Goal: Task Accomplishment & Management: Use online tool/utility

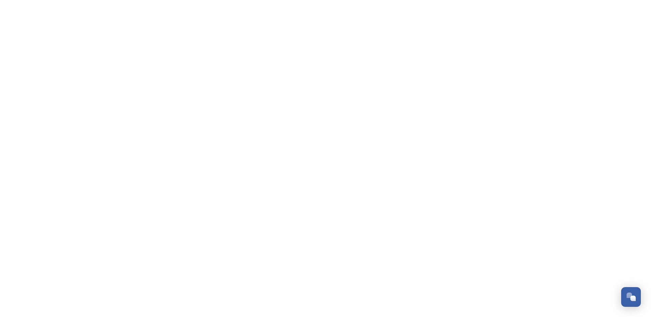
scroll to position [1029, 0]
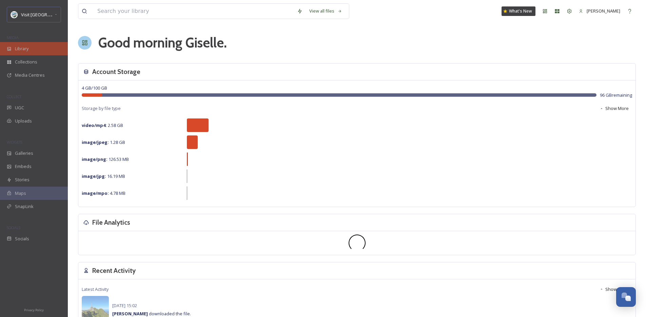
click at [31, 44] on div "Library" at bounding box center [34, 48] width 68 height 13
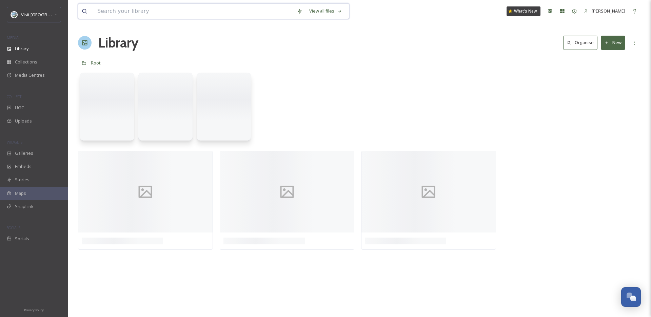
click at [135, 10] on input at bounding box center [194, 11] width 200 height 15
paste input "rubythesparkler"
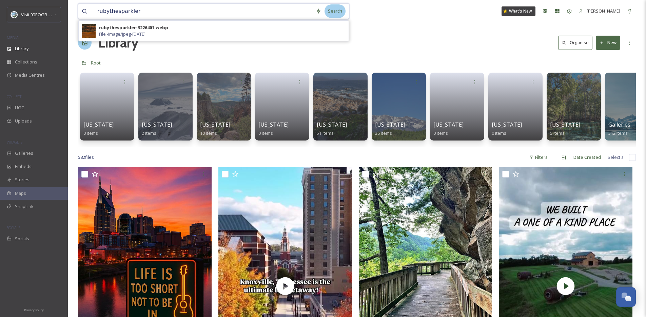
type input "rubythesparkler"
click at [338, 9] on div "Search" at bounding box center [335, 10] width 21 height 13
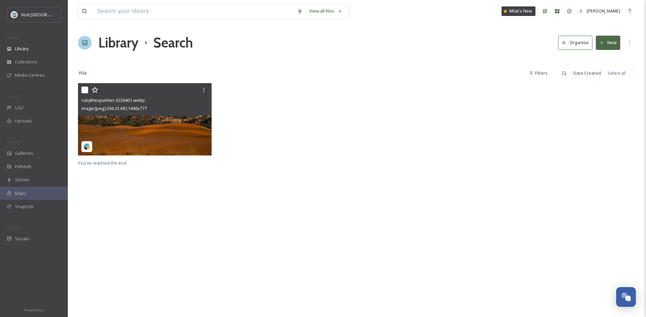
click at [140, 133] on img at bounding box center [145, 119] width 134 height 72
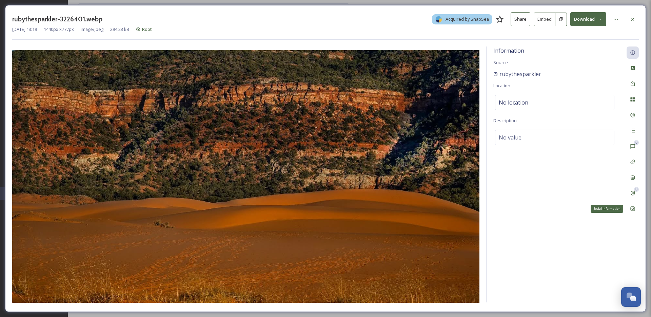
click at [633, 212] on div "Social Information" at bounding box center [633, 208] width 12 height 12
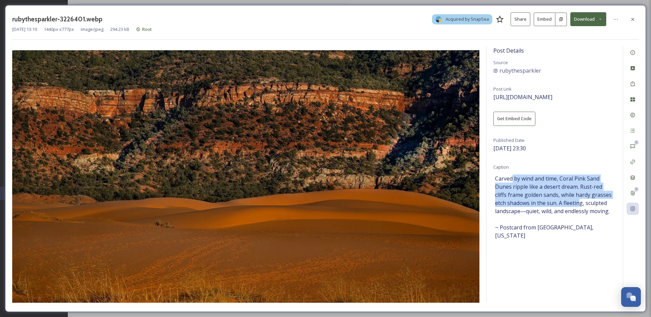
drag, startPoint x: 512, startPoint y: 176, endPoint x: 581, endPoint y: 203, distance: 74.0
click at [581, 203] on span "Carved by wind and time, Coral Pink Sand Dunes ripple like a desert dream. Rust…" at bounding box center [554, 206] width 119 height 65
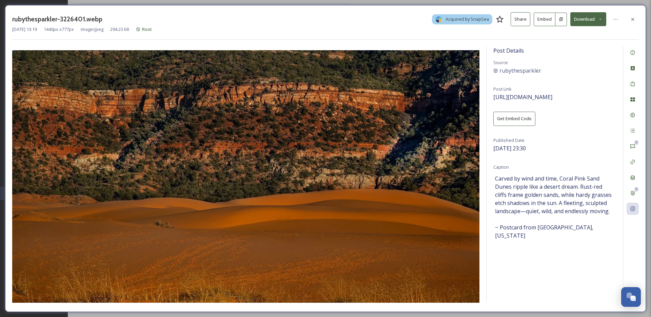
click at [581, 207] on span "Carved by wind and time, Coral Pink Sand Dunes ripple like a desert dream. Rust…" at bounding box center [554, 206] width 119 height 65
click at [637, 116] on div "Rights" at bounding box center [633, 115] width 12 height 12
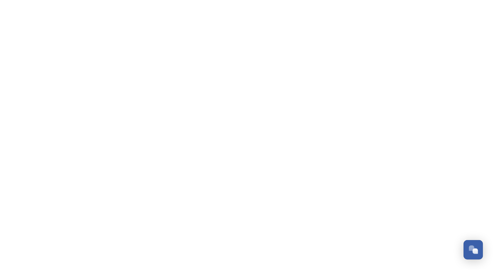
scroll to position [1029, 0]
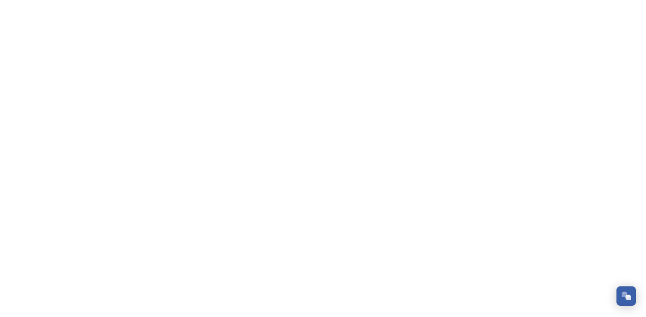
scroll to position [1029, 0]
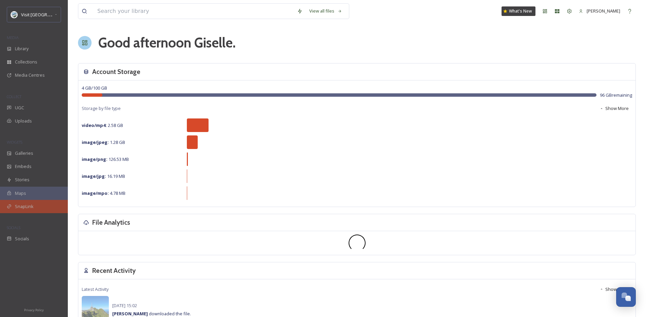
click at [36, 206] on div "SnapLink" at bounding box center [34, 206] width 68 height 13
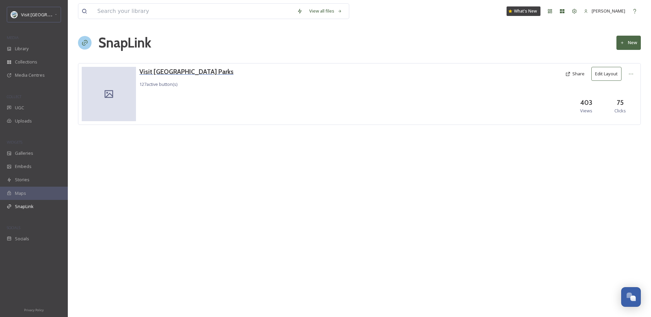
click at [159, 72] on h3 "Visit [GEOGRAPHIC_DATA] Parks" at bounding box center [186, 72] width 94 height 10
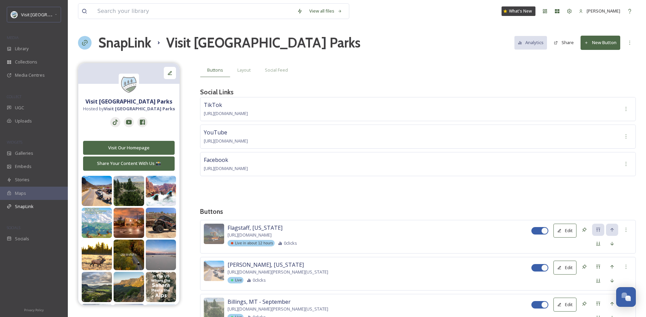
click at [596, 41] on button "New Button" at bounding box center [601, 43] width 40 height 14
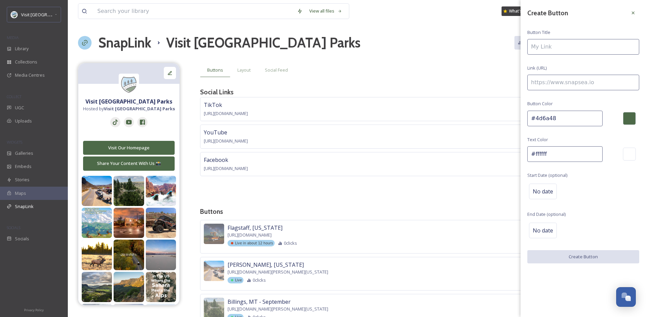
click at [579, 46] on input at bounding box center [583, 47] width 112 height 16
type input "V"
type input "Laramie | September"
click at [568, 82] on input at bounding box center [583, 83] width 112 height 16
paste input "https://visitusaparks.com/bluebird-days-and-rosy-cheeks-laramie-in-the-winter/"
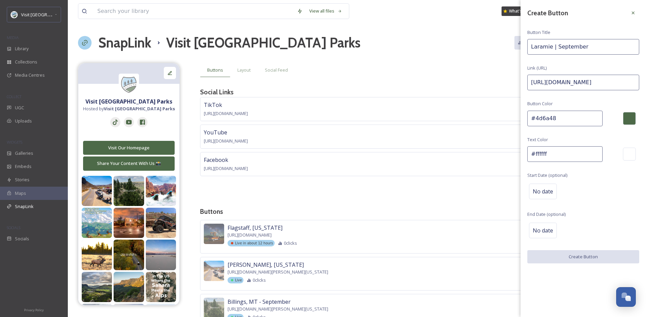
scroll to position [0, 93]
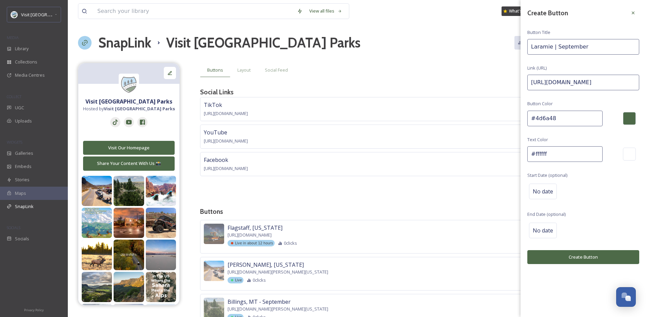
type input "https://visitusaparks.com/bluebird-days-and-rosy-cheeks-laramie-in-the-winter/"
click at [590, 73] on div "Create Button Button Title Laramie | September Link (URL) https://visitusaparks…" at bounding box center [583, 135] width 125 height 271
click at [545, 192] on span "No date" at bounding box center [543, 191] width 20 height 8
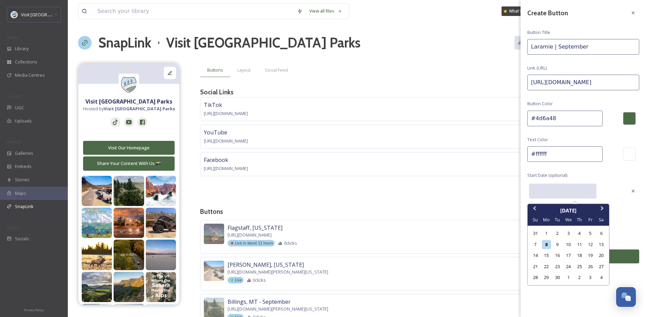
click at [545, 192] on input "text" at bounding box center [562, 190] width 67 height 15
click at [572, 254] on div "17" at bounding box center [568, 255] width 9 height 9
type input "09/17/2025"
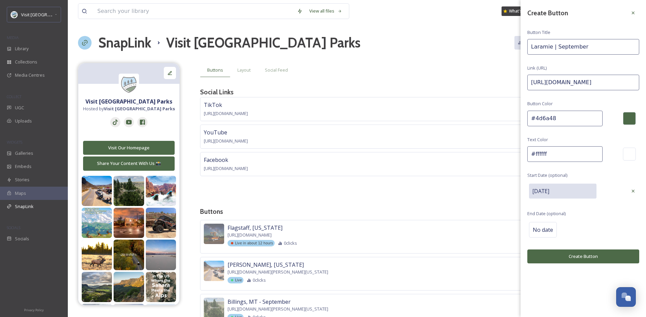
click at [591, 231] on div "No date" at bounding box center [583, 229] width 112 height 19
click at [589, 263] on button "Create Button" at bounding box center [583, 257] width 112 height 14
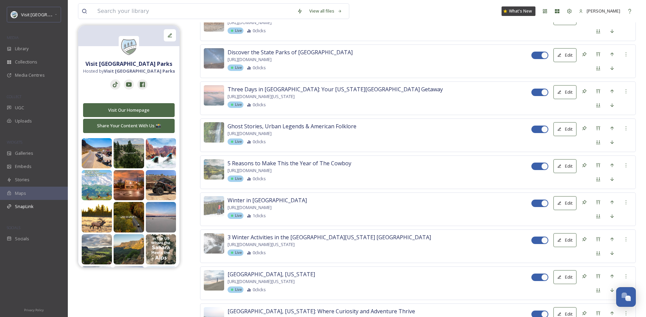
scroll to position [4653, 0]
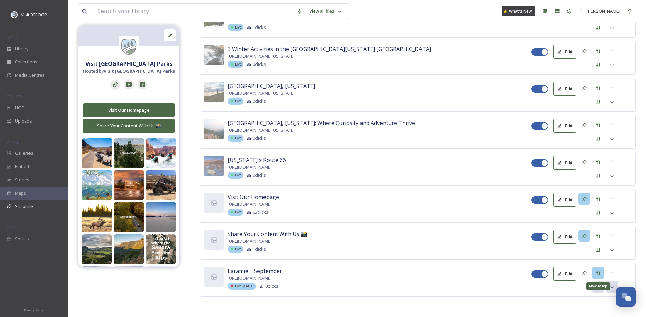
click at [598, 268] on div "Move to Top" at bounding box center [598, 273] width 12 height 12
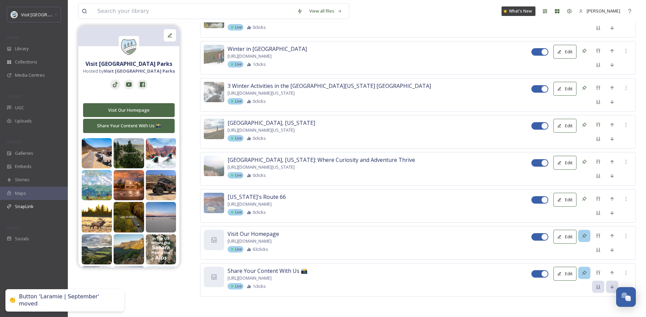
scroll to position [0, 0]
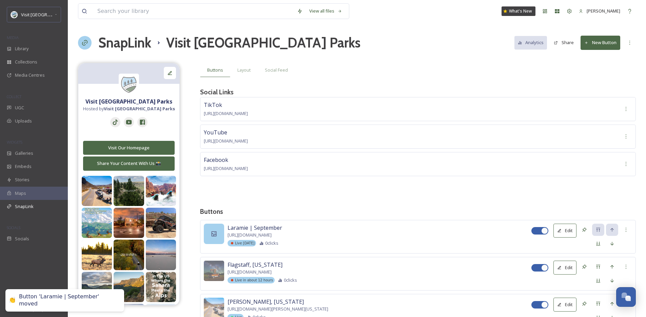
click at [218, 226] on div at bounding box center [214, 233] width 20 height 20
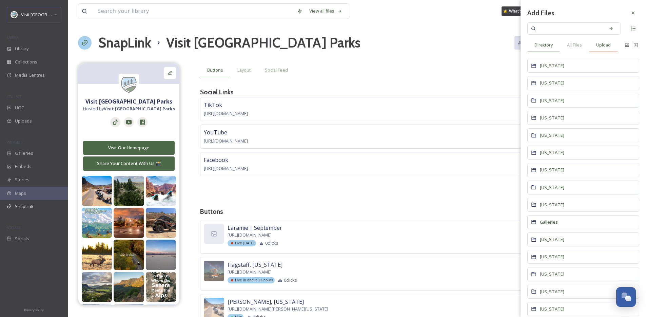
click at [607, 42] on span "Upload" at bounding box center [603, 45] width 15 height 6
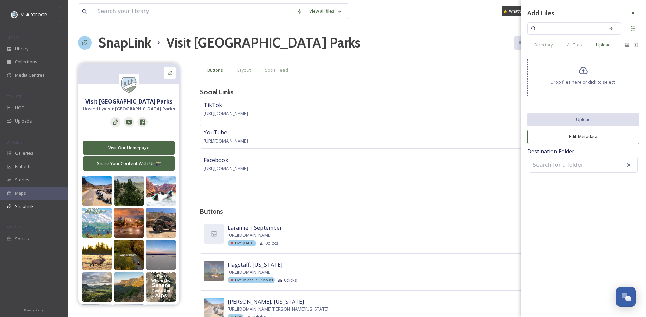
click at [573, 90] on div "Drop files here or click to select." at bounding box center [583, 77] width 112 height 37
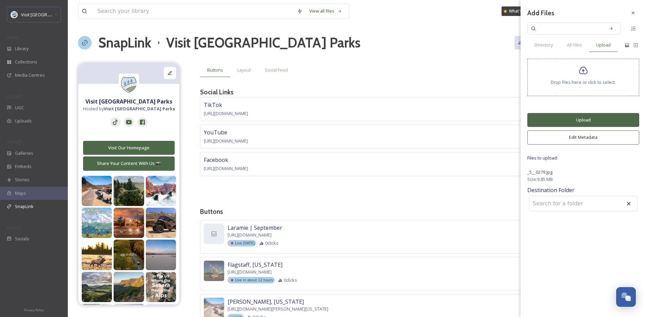
click at [584, 115] on button "Upload" at bounding box center [583, 120] width 112 height 14
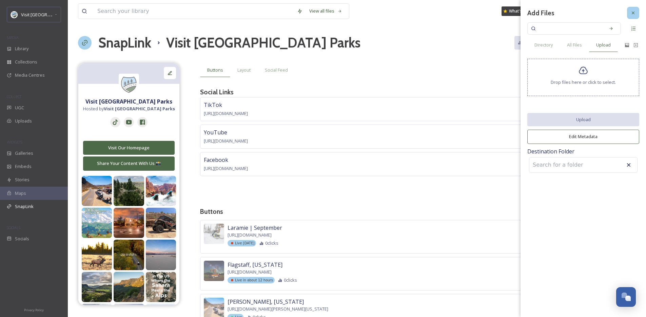
click at [632, 14] on icon at bounding box center [632, 12] width 5 height 5
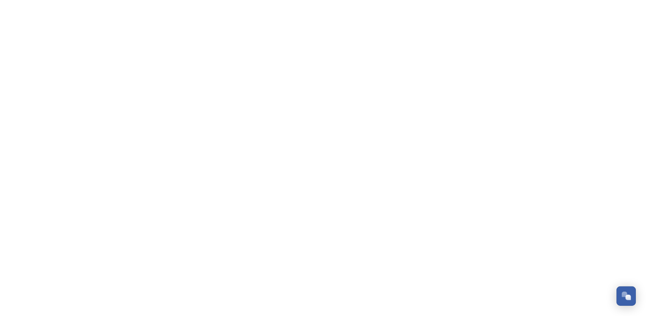
scroll to position [1029, 0]
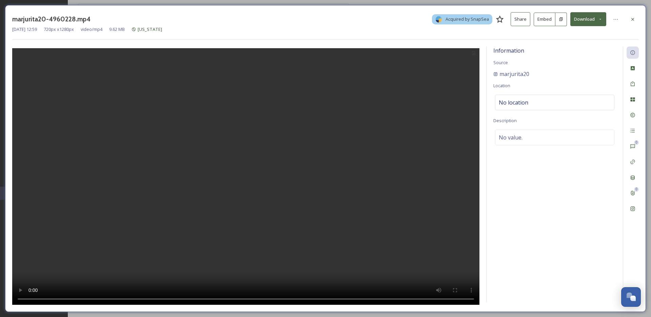
click at [596, 22] on button "Download" at bounding box center [588, 19] width 36 height 14
click at [584, 38] on span "Download Original (720 x 1280)" at bounding box center [571, 35] width 62 height 6
click at [632, 16] on div at bounding box center [633, 19] width 12 height 12
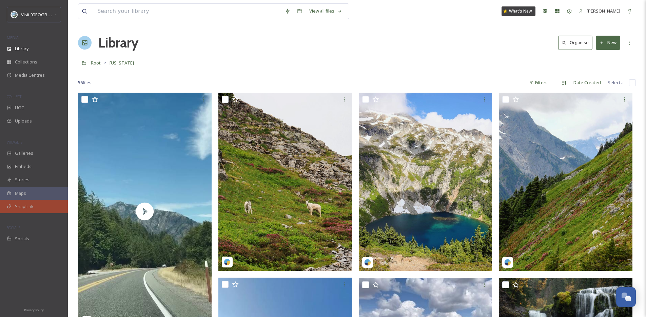
click at [28, 210] on div "SnapLink" at bounding box center [34, 206] width 68 height 13
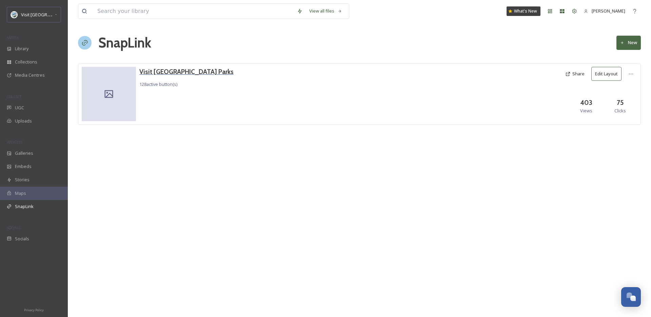
click at [164, 76] on h3 "Visit [GEOGRAPHIC_DATA] Parks" at bounding box center [186, 72] width 94 height 10
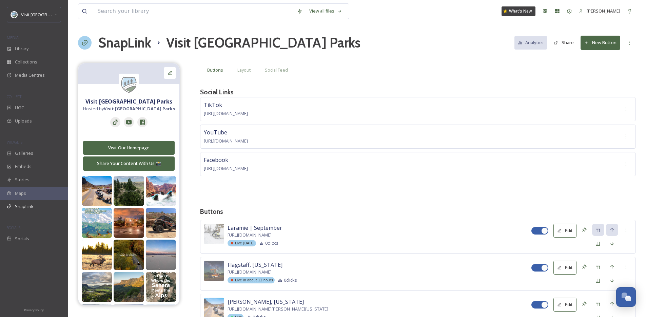
click at [598, 42] on button "New Button" at bounding box center [601, 43] width 40 height 14
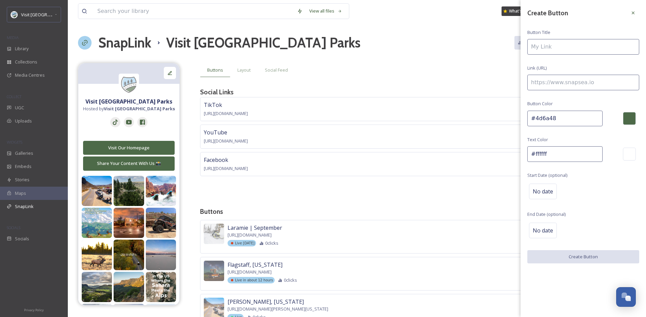
click at [564, 45] on input at bounding box center [583, 47] width 112 height 16
type input "New England Fall Foliage Road Trip"
click at [543, 195] on div "No date" at bounding box center [543, 191] width 28 height 16
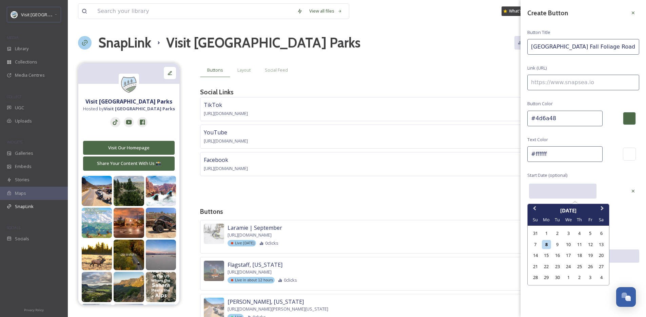
click at [543, 195] on input "text" at bounding box center [562, 190] width 67 height 15
click at [545, 247] on div "8" at bounding box center [546, 244] width 9 height 9
type input "09/08/2025"
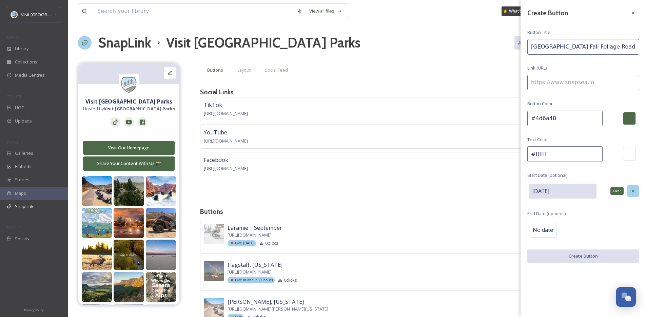
click at [630, 190] on icon at bounding box center [632, 190] width 5 height 5
click at [586, 82] on input at bounding box center [583, 83] width 112 height 16
paste input "https://visitusaparks.com/new-england-fall-foliage/"
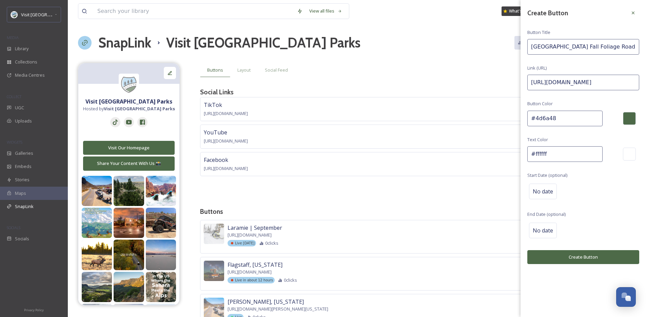
type input "https://visitusaparks.com/new-england-fall-foliage/"
click at [593, 260] on button "Create Button" at bounding box center [583, 257] width 112 height 14
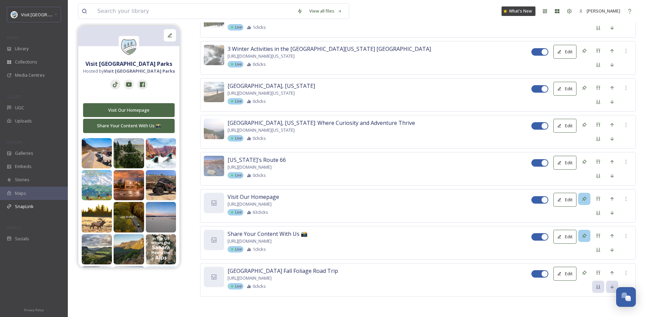
scroll to position [4690, 0]
click at [602, 274] on div "Move to Top" at bounding box center [598, 273] width 12 height 12
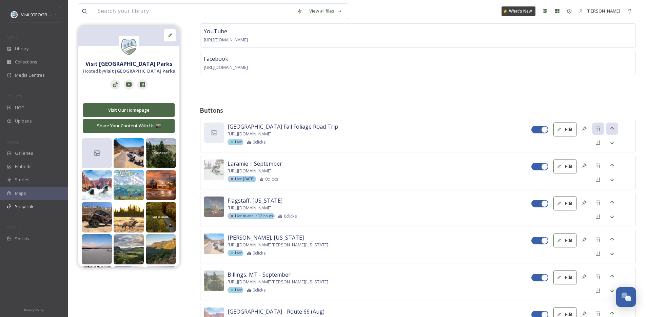
scroll to position [104, 0]
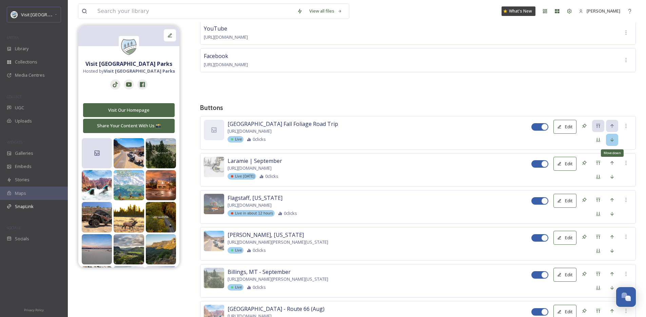
click at [612, 139] on icon at bounding box center [611, 140] width 3 height 4
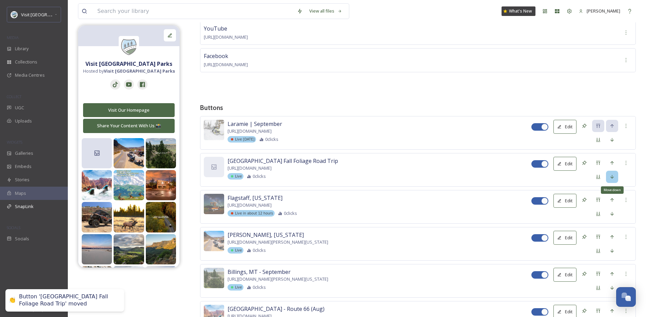
click at [615, 181] on div "Move down" at bounding box center [612, 177] width 12 height 12
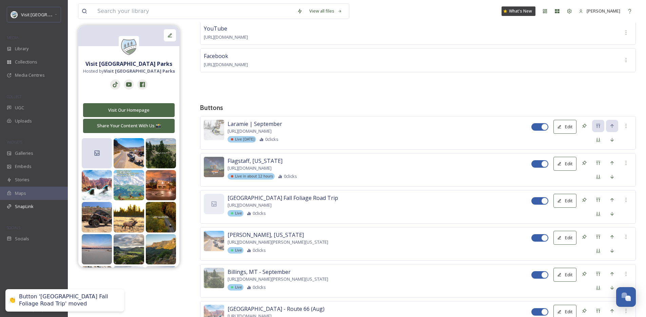
click at [214, 214] on div "New England Fall Foliage Road Trip https://visitusaparks.com/new-england-fall-f…" at bounding box center [418, 207] width 436 height 34
click at [216, 205] on icon at bounding box center [214, 203] width 7 height 7
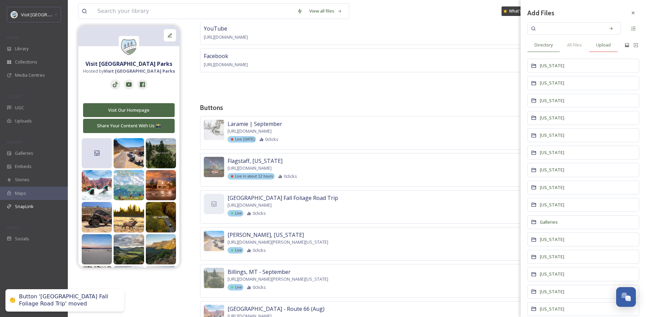
click at [608, 48] on div "Upload" at bounding box center [603, 45] width 29 height 14
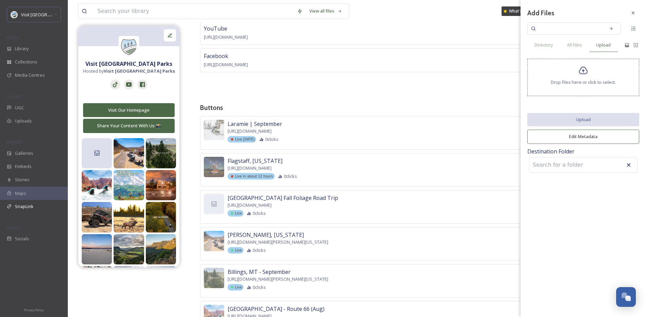
click at [580, 79] on span "Drop files here or click to select." at bounding box center [583, 82] width 65 height 6
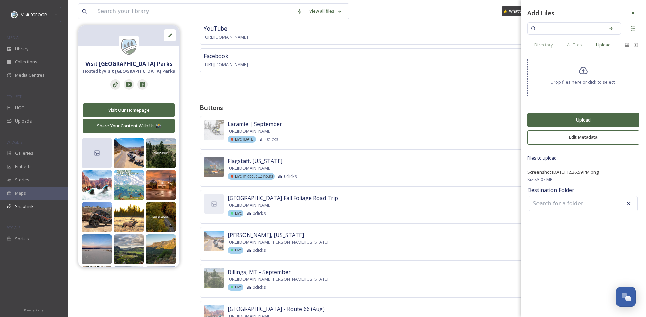
click at [589, 124] on button "Upload" at bounding box center [583, 120] width 112 height 14
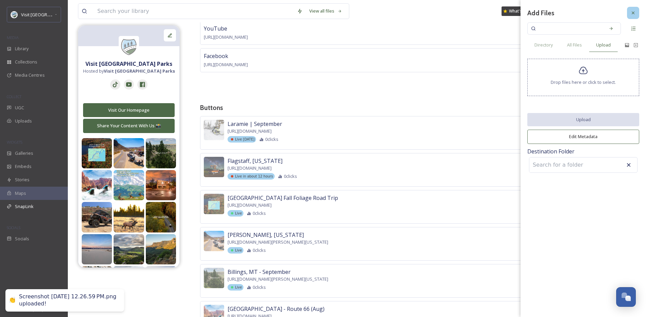
click at [635, 13] on icon at bounding box center [632, 12] width 5 height 5
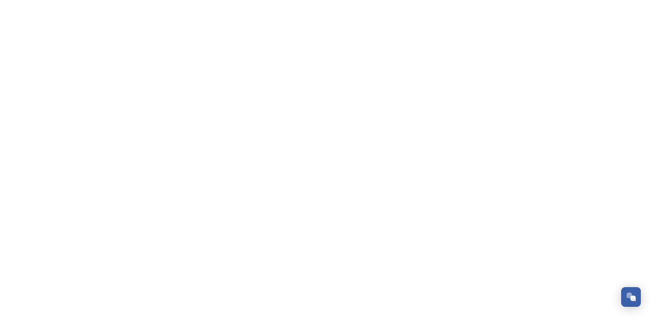
scroll to position [1029, 0]
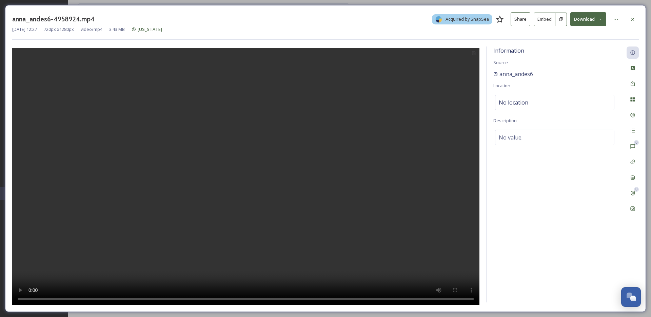
click at [599, 12] on button "Download" at bounding box center [588, 19] width 36 height 14
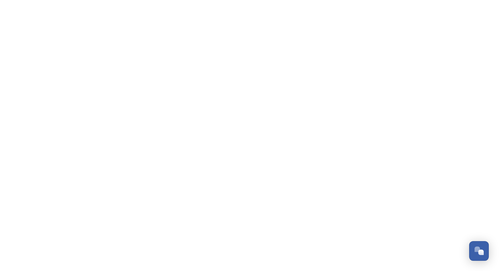
scroll to position [1029, 0]
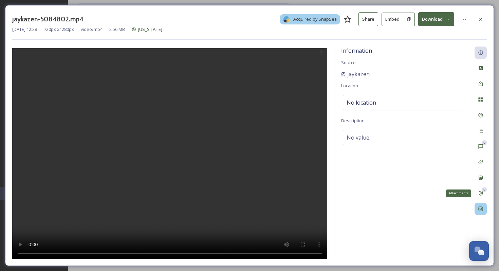
click at [481, 211] on icon at bounding box center [479, 208] width 5 height 5
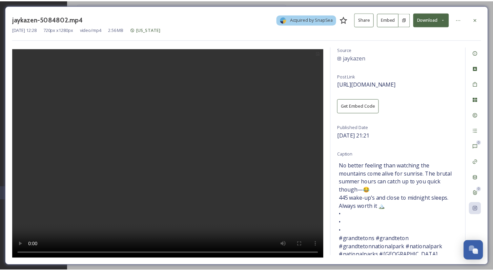
scroll to position [0, 0]
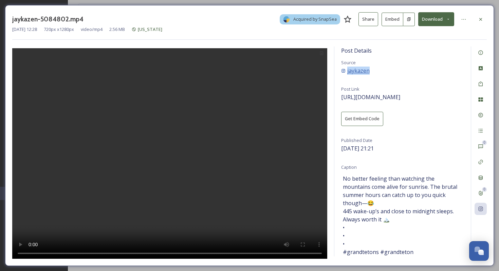
copy div "jaykazen"
click at [433, 15] on button "Download" at bounding box center [436, 19] width 36 height 14
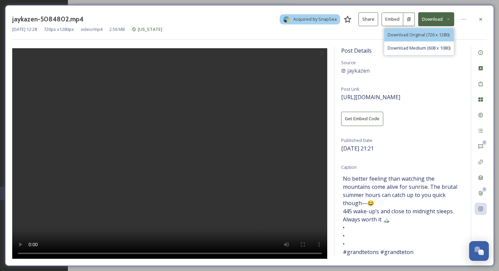
click at [429, 37] on span "Download Original (720 x 1280)" at bounding box center [418, 35] width 62 height 6
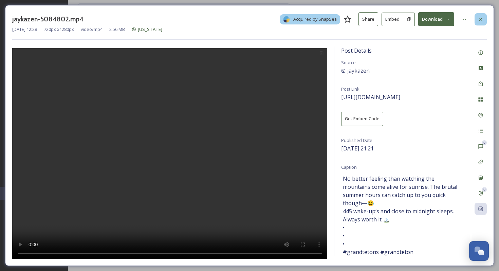
click at [482, 18] on icon at bounding box center [479, 19] width 5 height 5
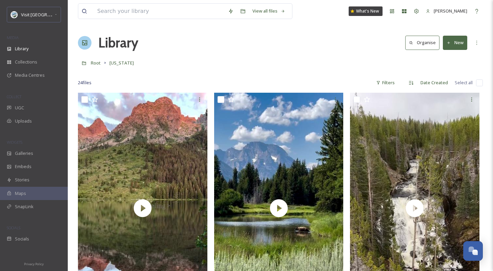
click at [295, 73] on div at bounding box center [280, 72] width 405 height 7
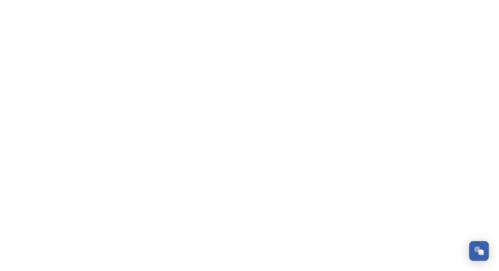
scroll to position [1029, 0]
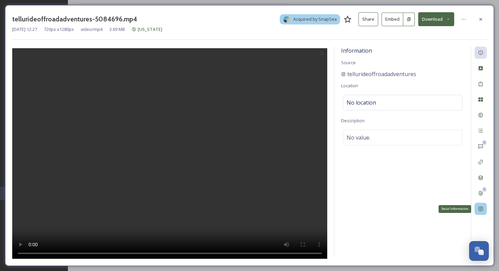
click at [482, 207] on icon at bounding box center [479, 208] width 5 height 5
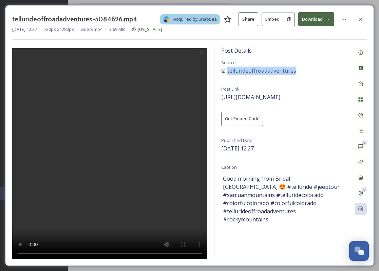
copy div "tellurideoffroadadventures"
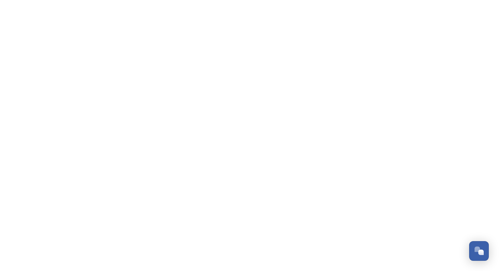
scroll to position [1029, 0]
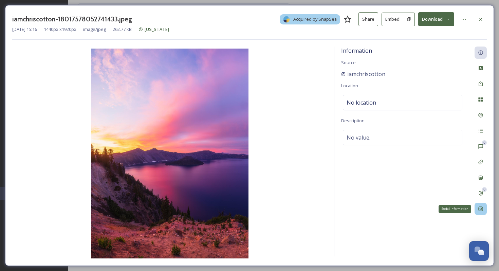
click at [484, 212] on div "Social Information" at bounding box center [480, 208] width 12 height 12
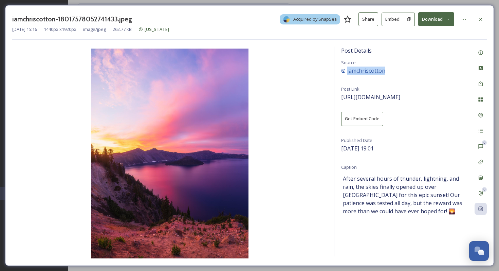
copy div "iamchriscotton"
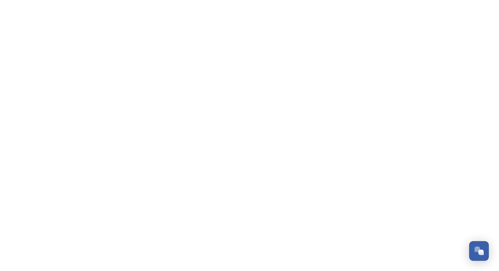
scroll to position [1029, 0]
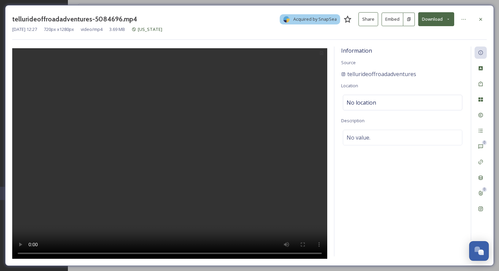
click at [440, 19] on button "Download" at bounding box center [436, 19] width 36 height 14
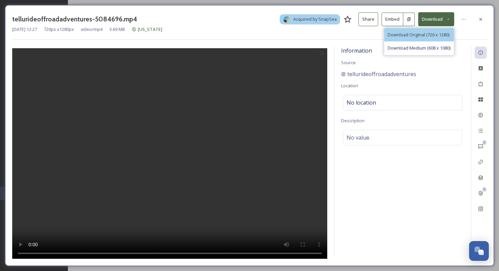
click at [437, 37] on span "Download Original (720 x 1280)" at bounding box center [418, 35] width 62 height 6
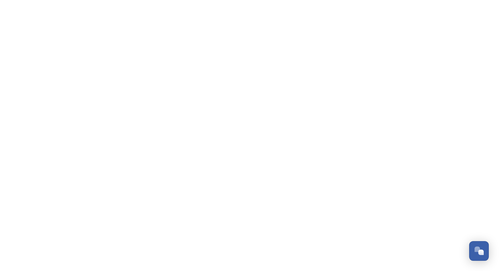
scroll to position [1029, 0]
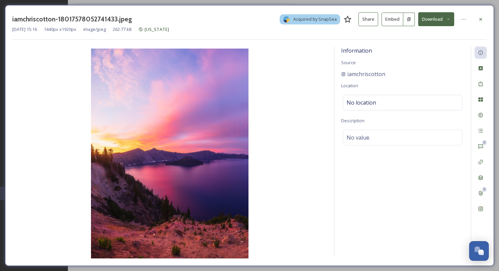
click at [435, 17] on button "Download" at bounding box center [436, 19] width 36 height 14
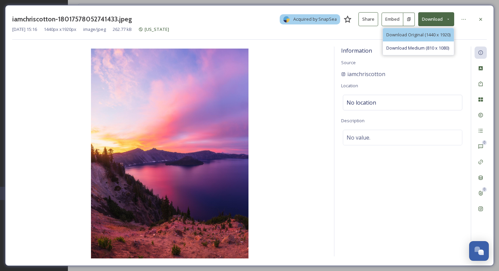
click at [423, 40] on div "Download Original (1440 x 1920)" at bounding box center [418, 34] width 71 height 13
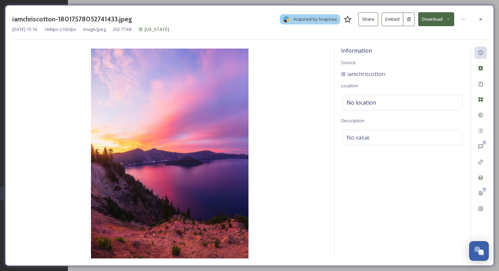
click at [432, 20] on button "Download" at bounding box center [436, 19] width 36 height 14
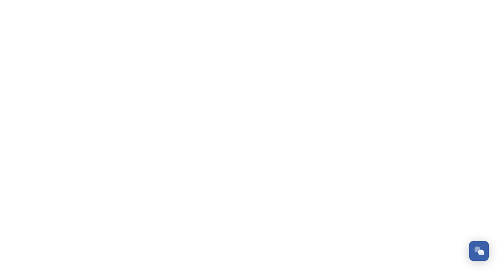
scroll to position [1029, 0]
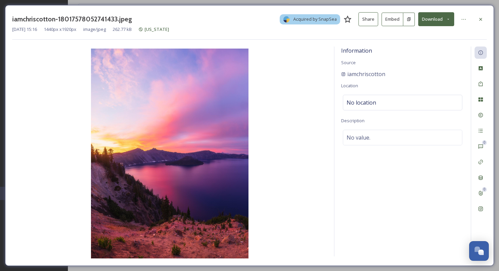
click at [442, 20] on button "Download" at bounding box center [436, 19] width 36 height 14
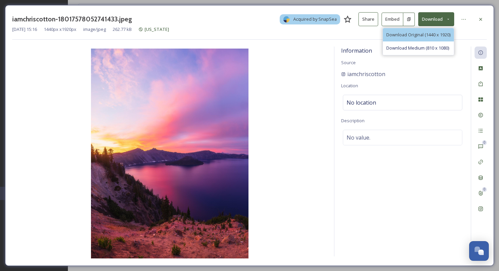
click at [443, 33] on span "Download Original (1440 x 1920)" at bounding box center [418, 35] width 64 height 6
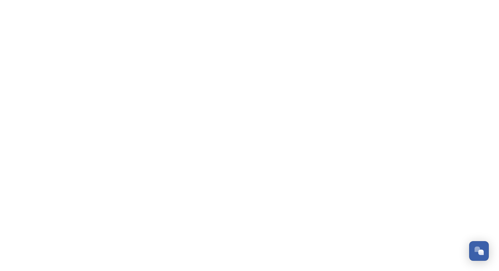
scroll to position [1029, 0]
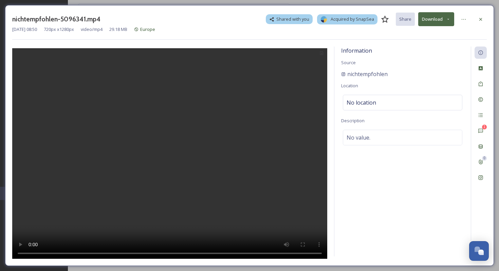
click at [0, 0] on div "nichtempfohlen-5096341.mp4 Shared with you Acquired by SnapSea Share Download […" at bounding box center [249, 135] width 499 height 271
